Goal: Task Accomplishment & Management: Use online tool/utility

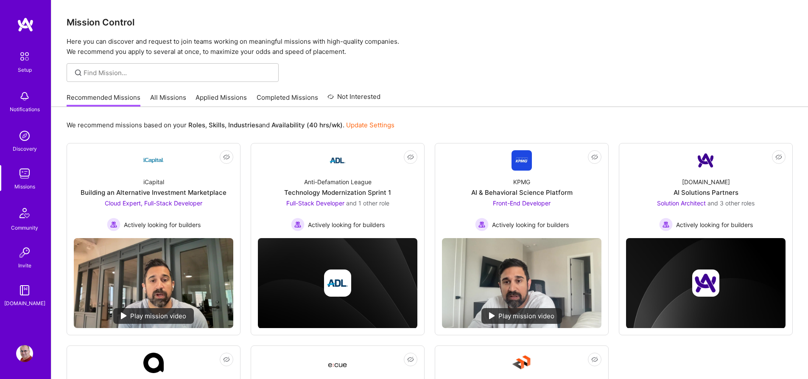
scroll to position [0, 0]
click at [166, 92] on div "Recommended Missions All Missions Applied Missions Completed Missions Not Inter…" at bounding box center [224, 97] width 314 height 18
click at [170, 99] on link "All Missions" at bounding box center [168, 100] width 36 height 14
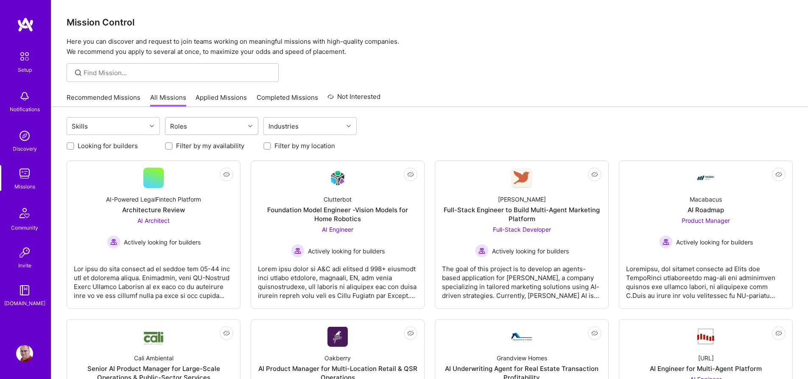
click at [215, 128] on div "Roles" at bounding box center [204, 125] width 79 height 17
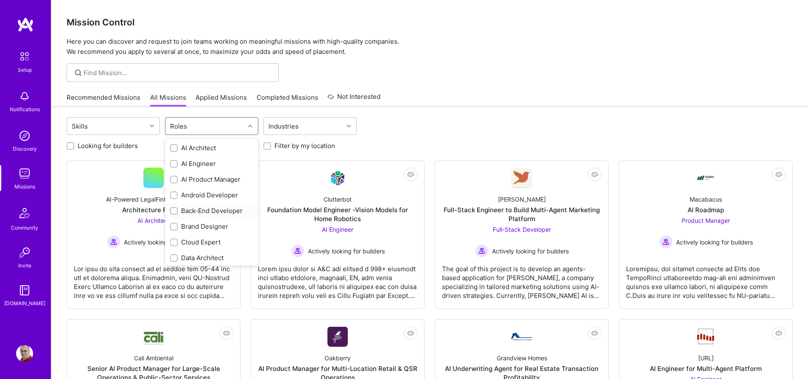
click at [201, 208] on div "Back-End Developer" at bounding box center [211, 210] width 83 height 9
checkbox input "true"
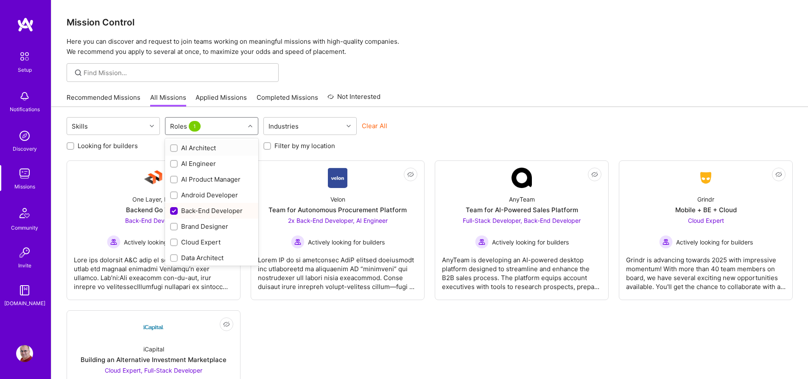
scroll to position [3, 0]
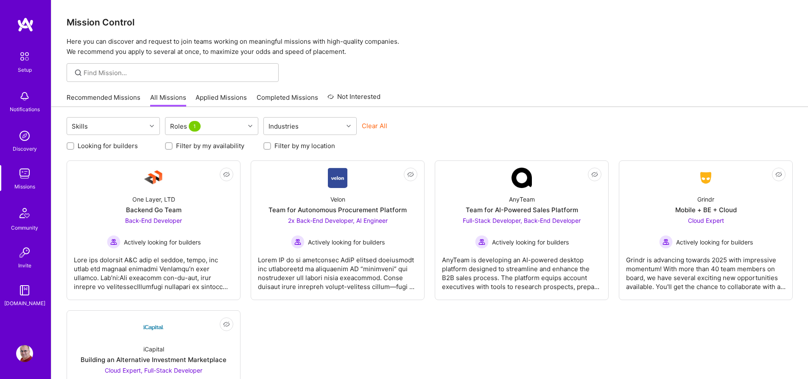
drag, startPoint x: 139, startPoint y: 153, endPoint x: 125, endPoint y: 149, distance: 14.3
click at [139, 153] on div "Skills Roles 1 Industries Clear All Looking for builders Filter by my availabil…" at bounding box center [429, 270] width 756 height 327
click at [123, 145] on label "Looking for builders" at bounding box center [108, 145] width 60 height 9
click at [74, 145] on input "Looking for builders" at bounding box center [71, 146] width 6 height 6
checkbox input "true"
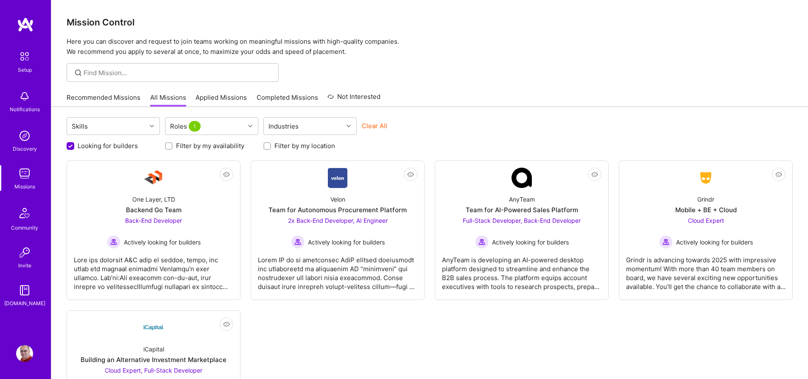
click at [534, 81] on div at bounding box center [429, 72] width 756 height 19
click at [498, 28] on div "Mission Control Here you can discover and request to join teams working on mean…" at bounding box center [429, 28] width 756 height 57
